Goal: Transaction & Acquisition: Purchase product/service

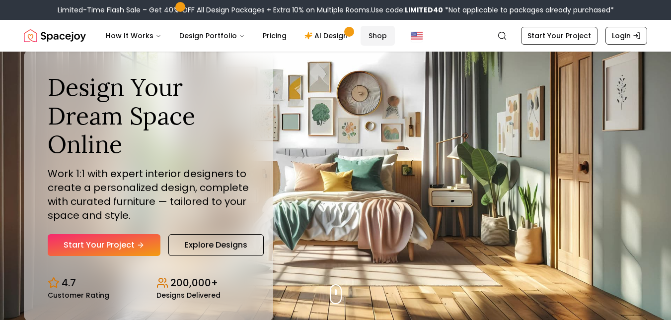
click at [372, 40] on link "Shop" at bounding box center [377, 36] width 34 height 20
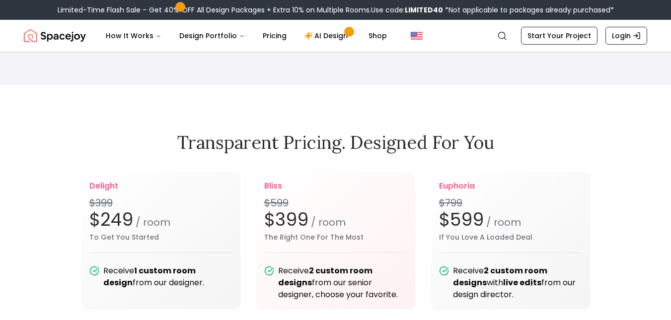
scroll to position [1220, 0]
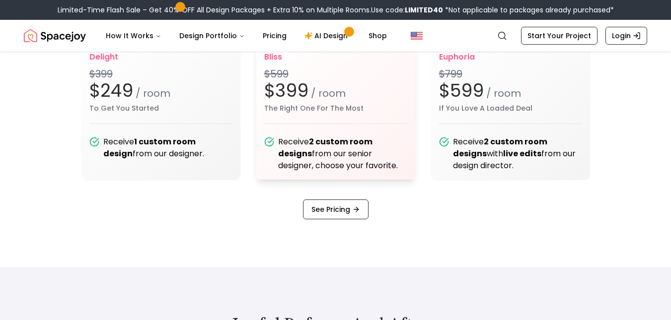
click at [330, 112] on small "The Right One For The Most" at bounding box center [335, 108] width 143 height 7
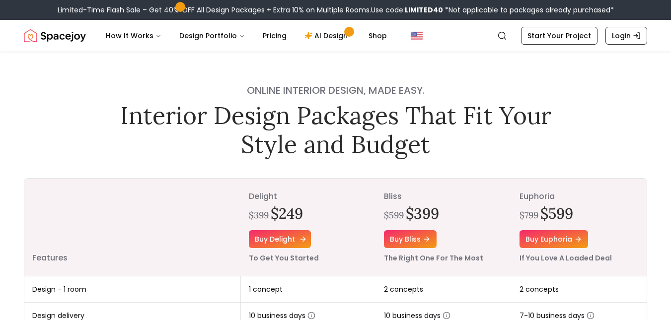
click at [278, 243] on link "Buy delight" at bounding box center [280, 239] width 62 height 18
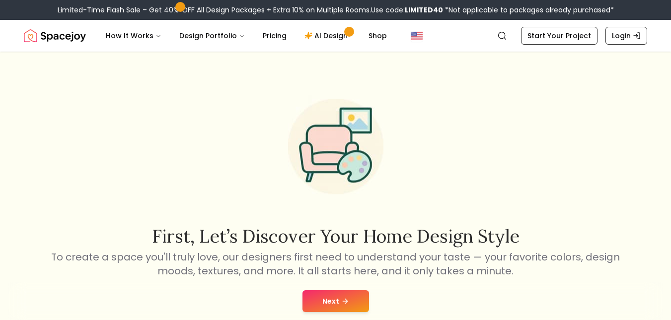
scroll to position [48, 0]
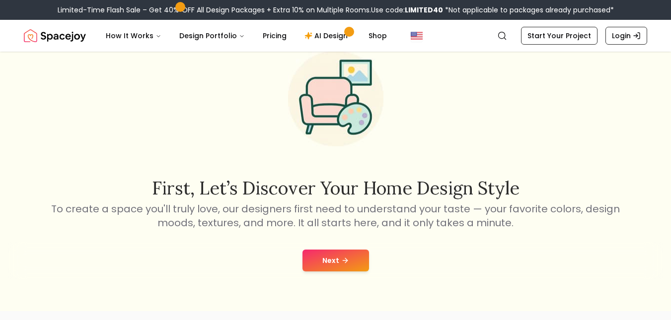
click at [344, 255] on button "Next" at bounding box center [335, 261] width 67 height 22
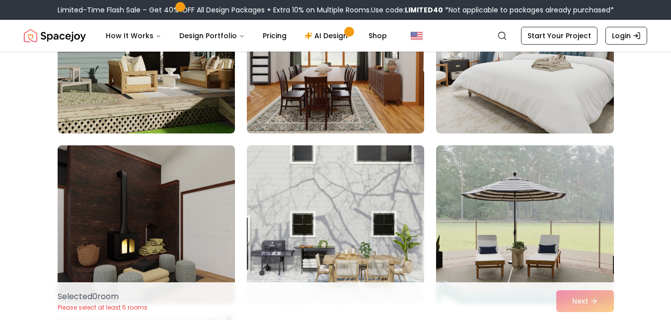
scroll to position [344, 0]
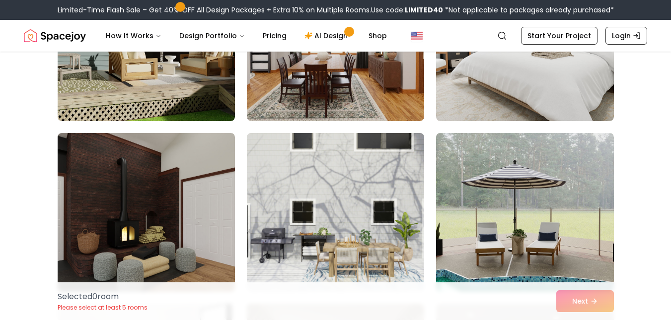
click at [361, 175] on img at bounding box center [335, 212] width 177 height 159
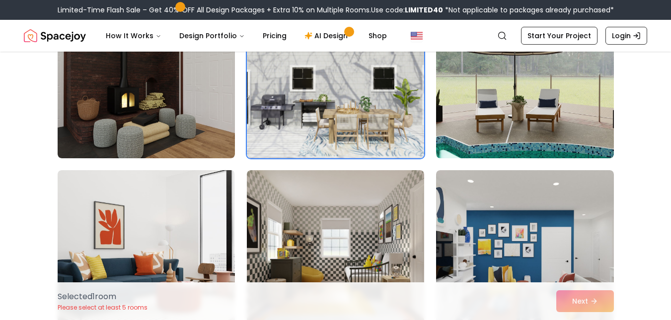
scroll to position [478, 0]
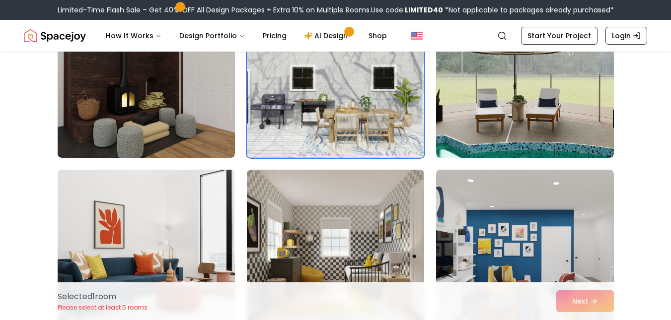
click at [361, 175] on img at bounding box center [335, 249] width 177 height 159
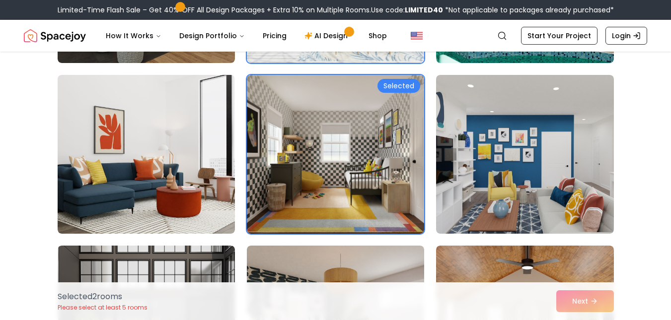
scroll to position [573, 0]
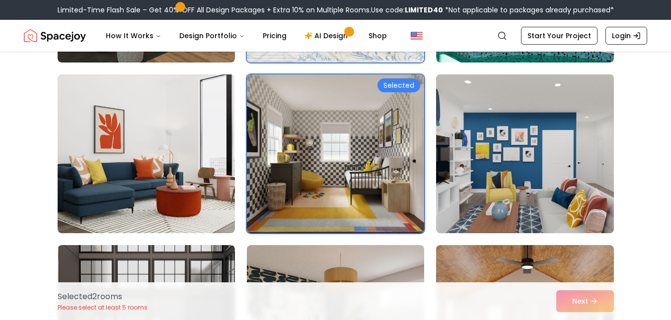
click at [466, 184] on img at bounding box center [524, 153] width 186 height 167
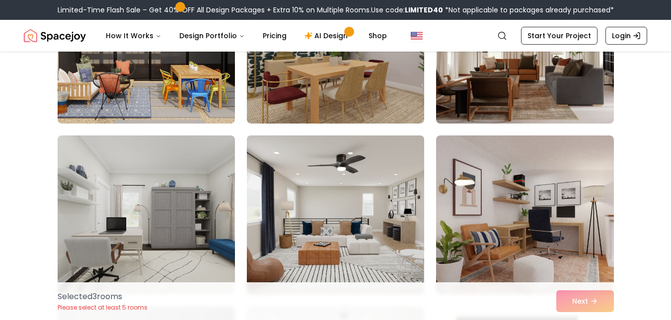
scroll to position [915, 0]
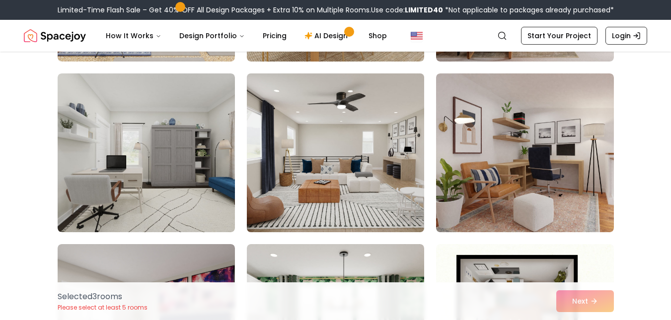
click at [322, 173] on img at bounding box center [335, 153] width 186 height 167
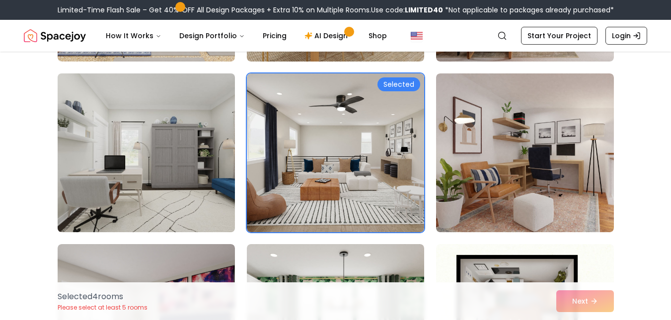
click at [182, 190] on img at bounding box center [146, 153] width 186 height 167
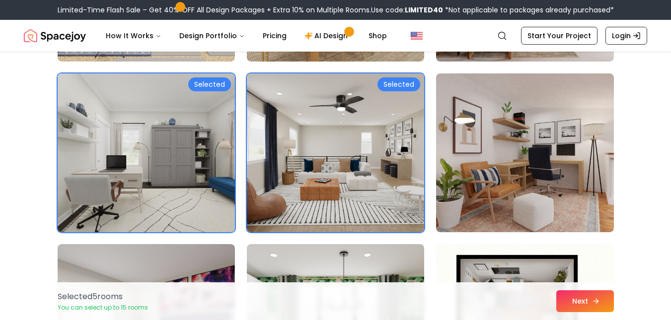
click at [590, 299] on button "Next" at bounding box center [585, 301] width 58 height 22
